Goal: Task Accomplishment & Management: Use online tool/utility

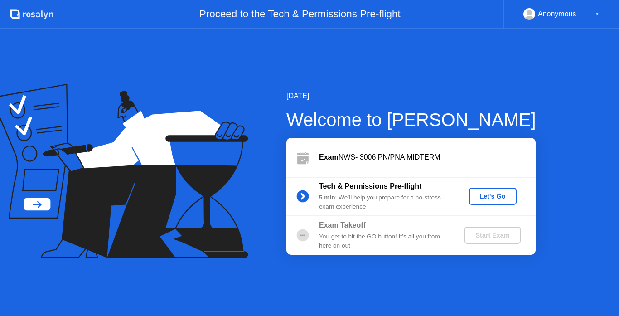
click at [494, 199] on div "Let's Go" at bounding box center [493, 196] width 40 height 7
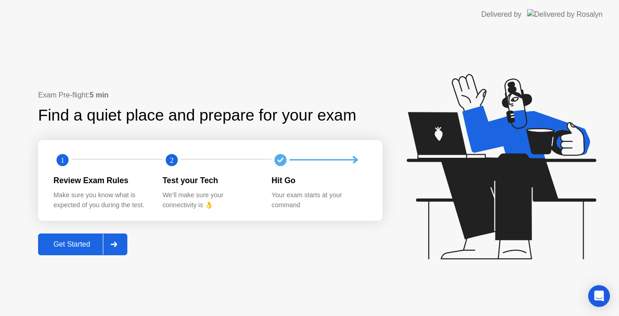
click at [87, 252] on button "Get Started" at bounding box center [82, 245] width 89 height 22
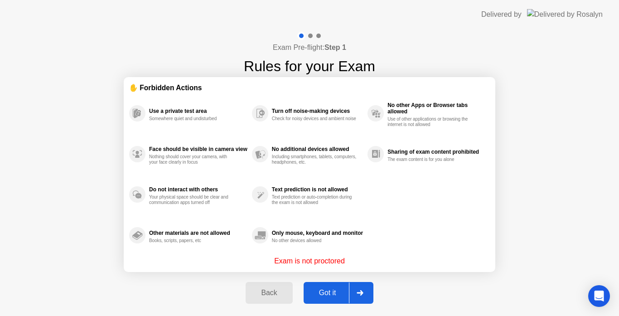
click at [327, 287] on button "Got it" at bounding box center [339, 293] width 70 height 22
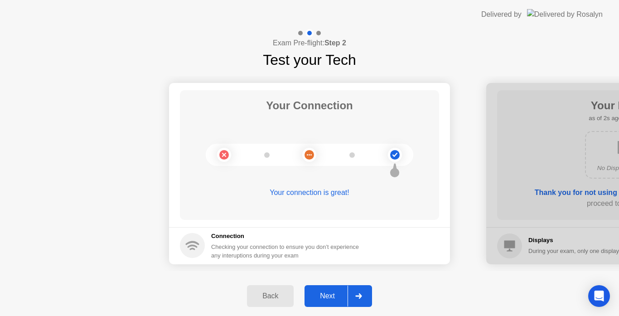
click at [327, 297] on div "Next" at bounding box center [327, 296] width 40 height 8
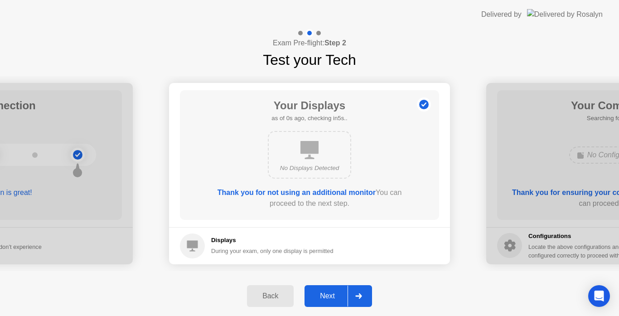
click at [327, 297] on div "Next" at bounding box center [327, 296] width 40 height 8
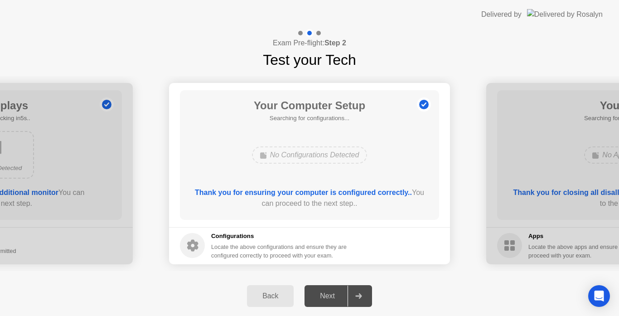
click at [327, 297] on div "Next" at bounding box center [327, 296] width 40 height 8
click at [332, 292] on div "Next" at bounding box center [327, 296] width 40 height 8
click at [332, 297] on div "Next" at bounding box center [327, 296] width 40 height 8
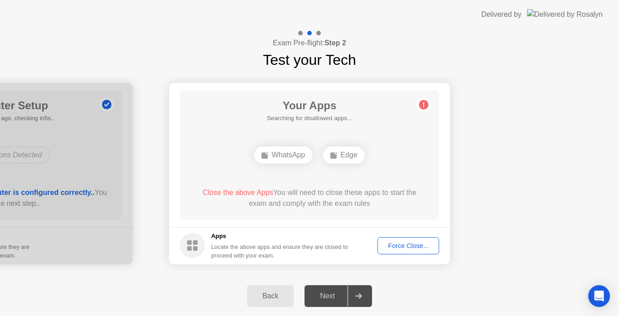
click at [396, 242] on div "Force Close..." at bounding box center [408, 245] width 55 height 7
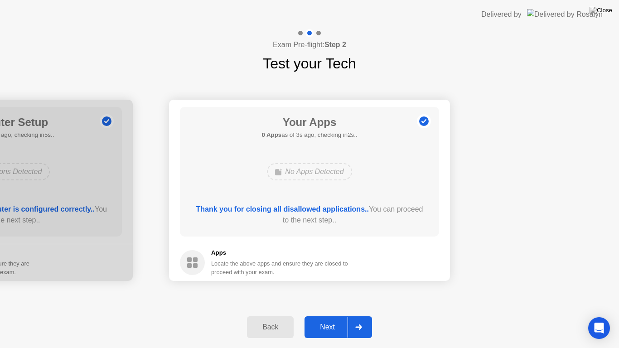
click at [329, 316] on div "Next" at bounding box center [327, 327] width 40 height 8
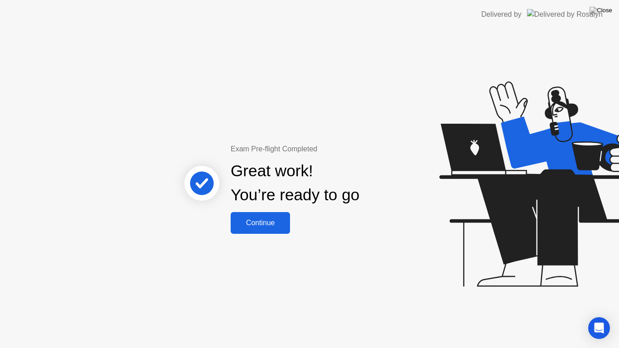
click at [275, 226] on div "Continue" at bounding box center [261, 223] width 54 height 8
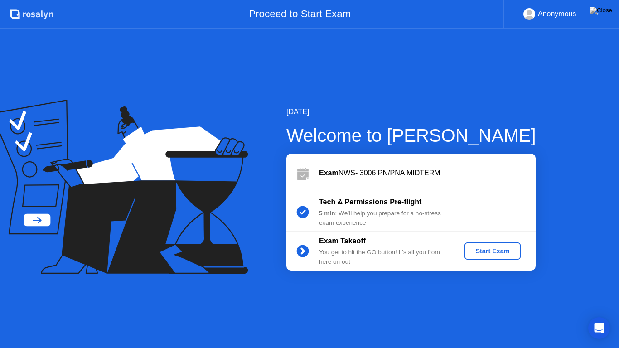
click at [495, 251] on div "Start Exam" at bounding box center [492, 251] width 49 height 7
